Goal: Task Accomplishment & Management: Manage account settings

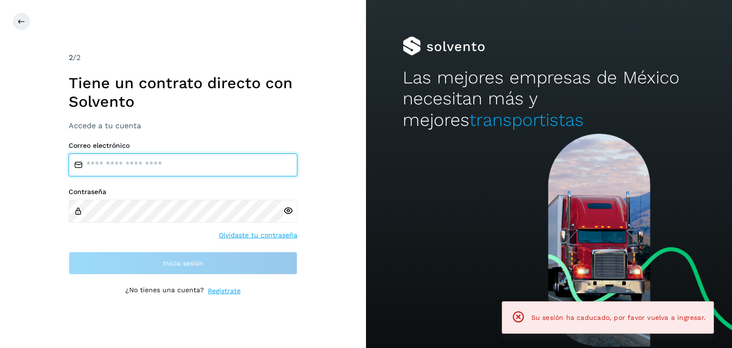
click at [187, 169] on input "email" at bounding box center [183, 165] width 229 height 23
type input "**********"
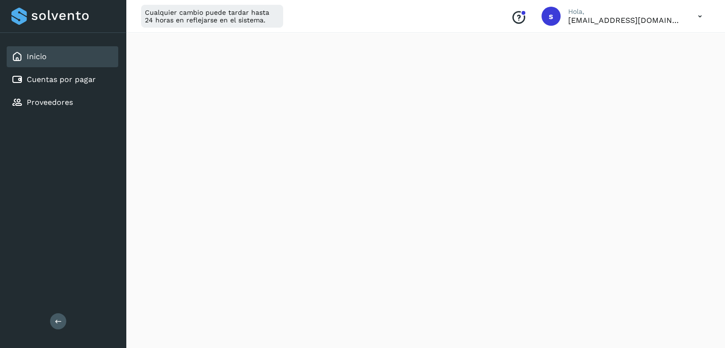
scroll to position [240, 0]
